Goal: Navigation & Orientation: Find specific page/section

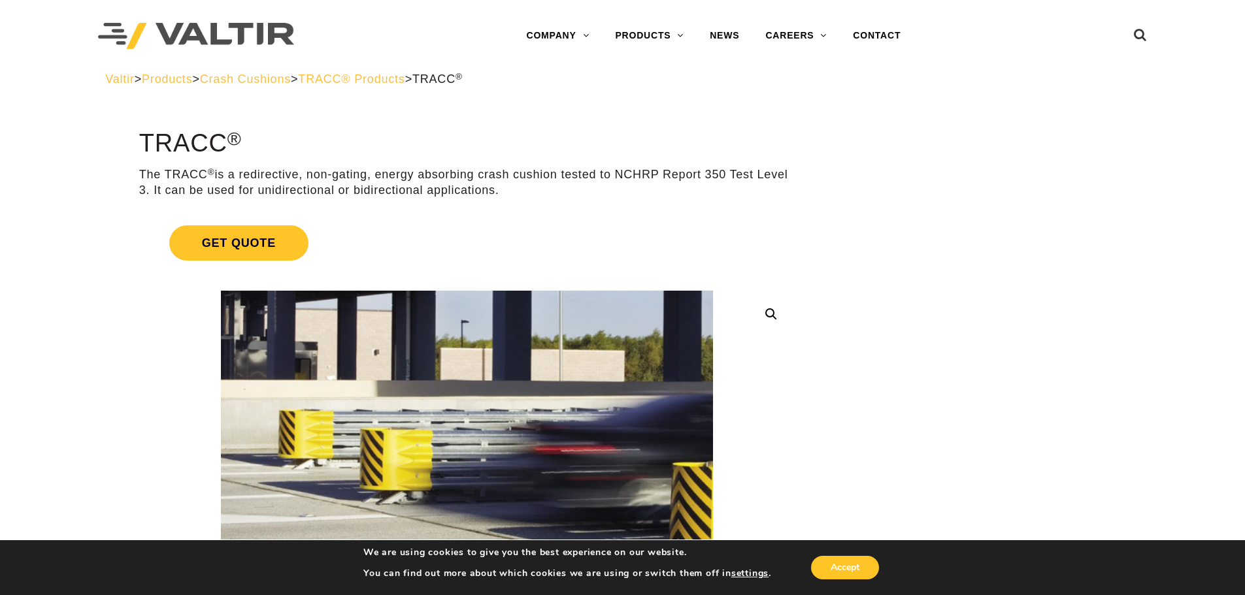
click at [348, 79] on span "TRACC® Products" at bounding box center [351, 79] width 107 height 13
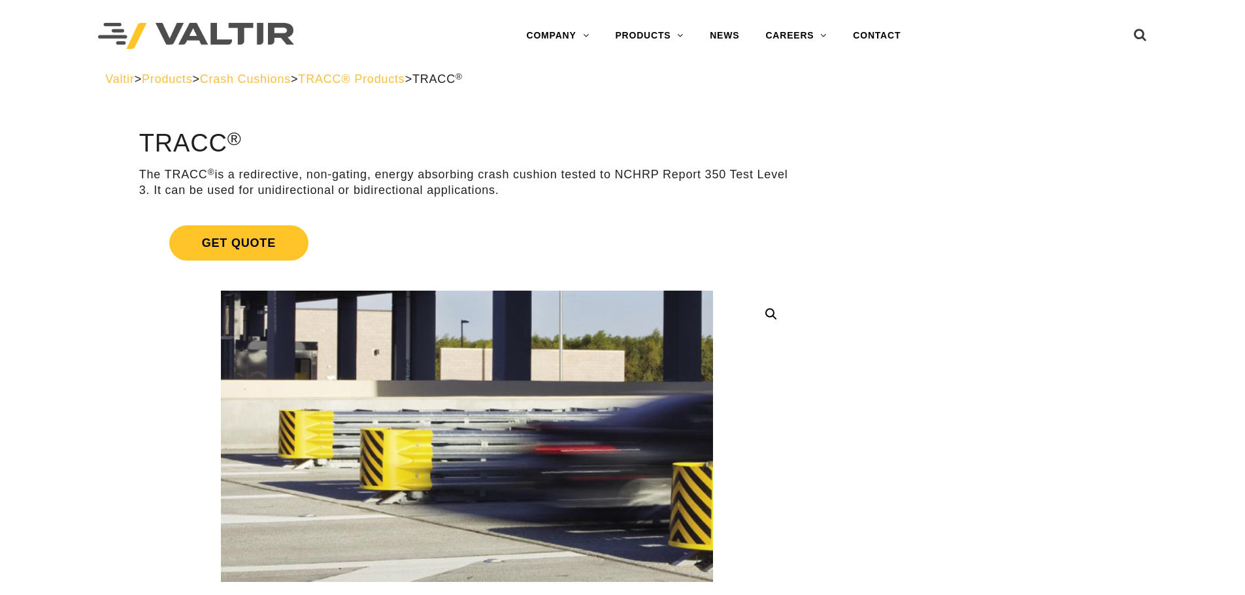
click at [191, 74] on span "Products" at bounding box center [167, 79] width 50 height 13
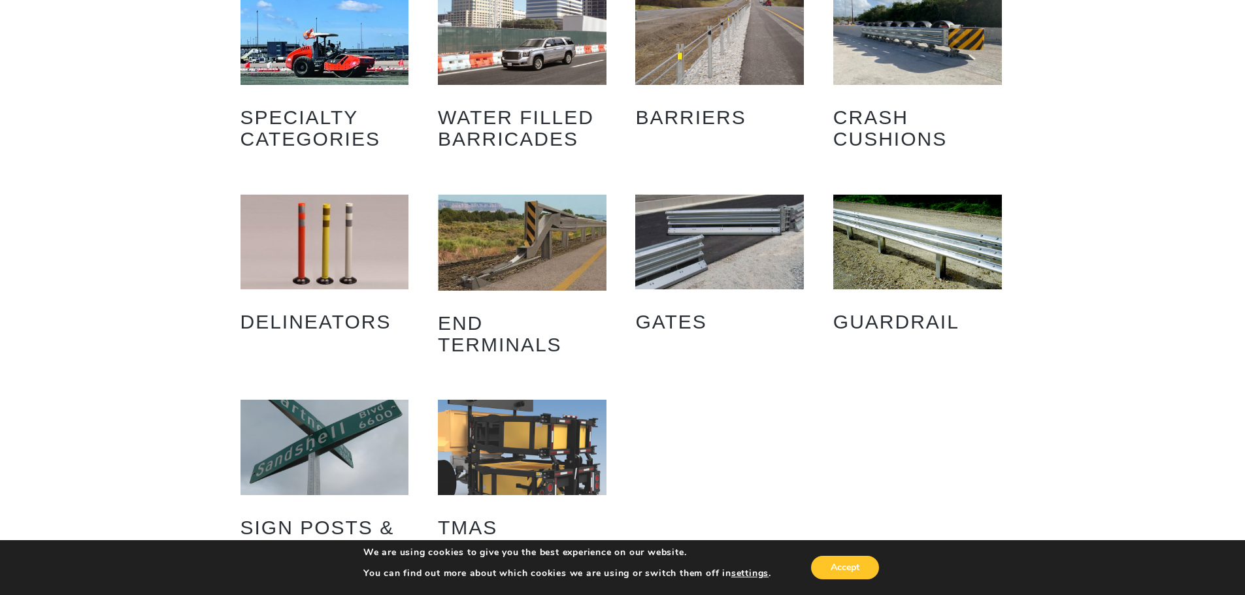
scroll to position [131, 0]
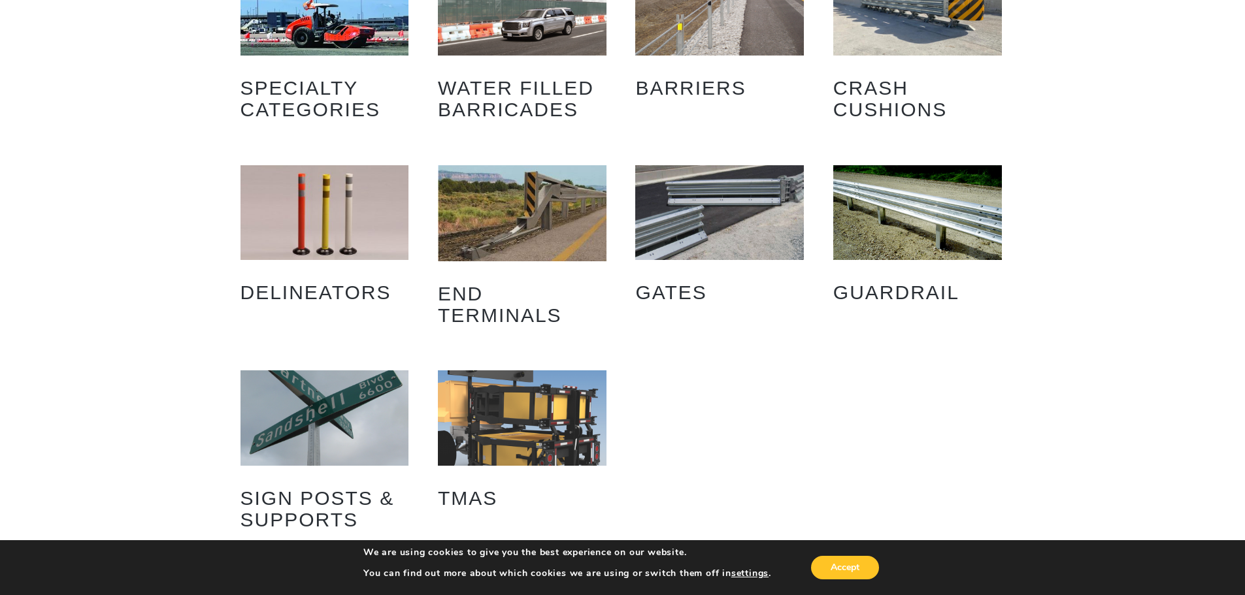
click at [495, 222] on img "Visit product category End Terminals" at bounding box center [522, 212] width 169 height 95
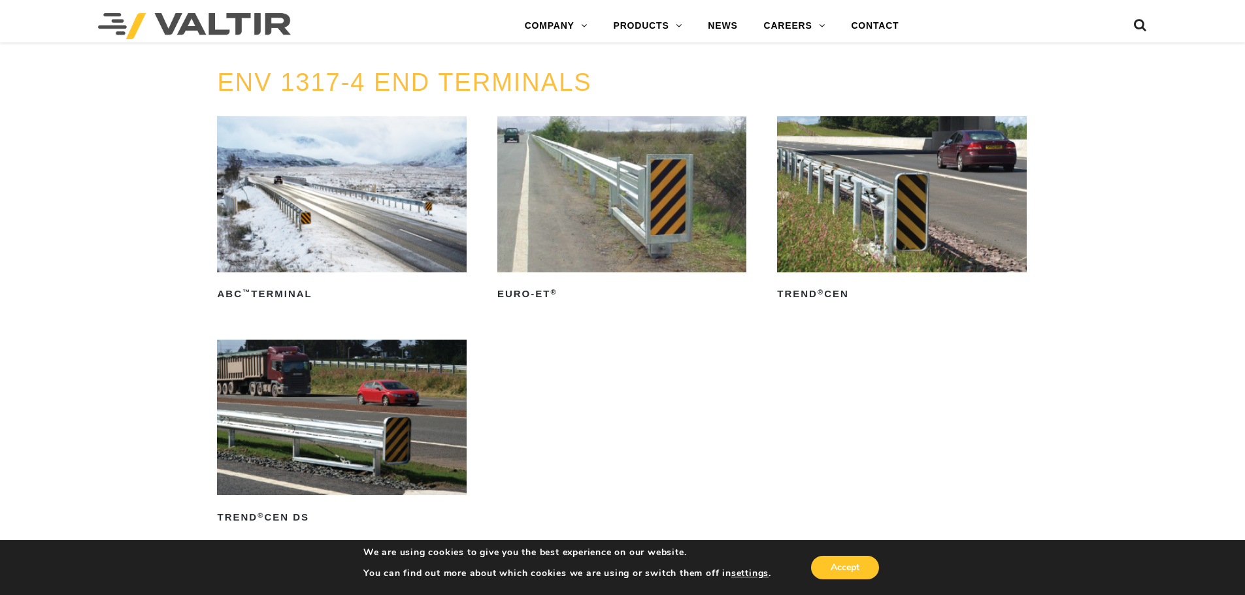
scroll to position [1632, 0]
